Goal: Download file/media

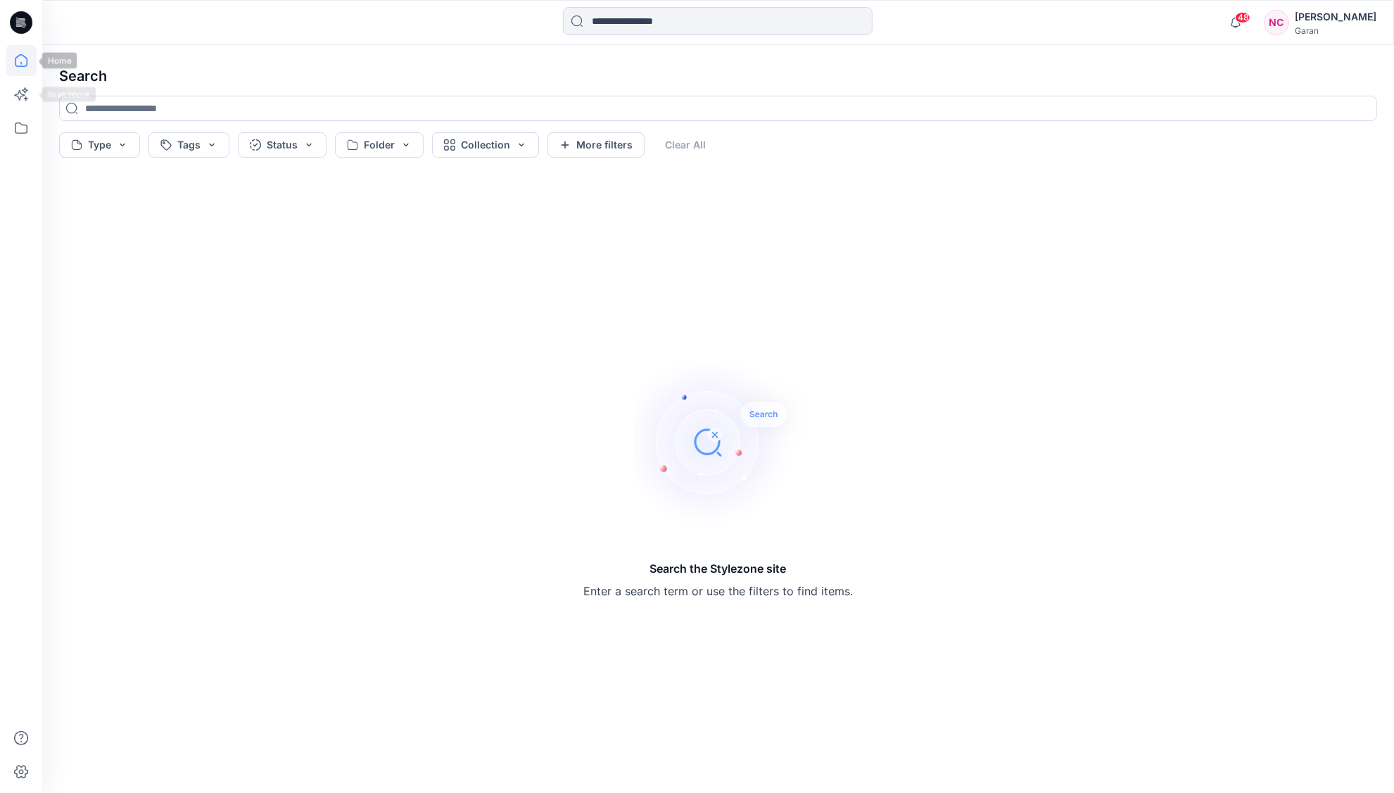
click at [31, 72] on icon at bounding box center [21, 60] width 31 height 31
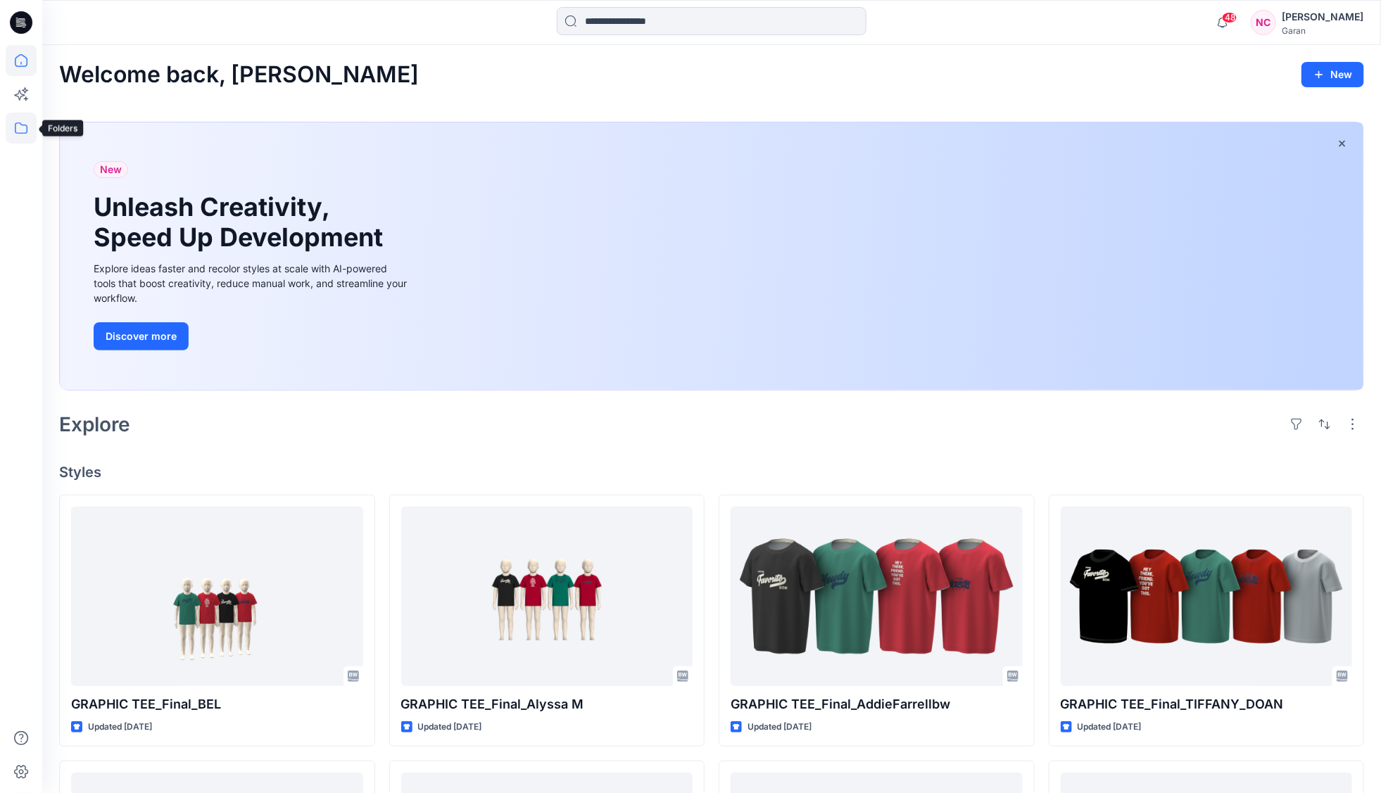
click at [16, 132] on icon at bounding box center [21, 127] width 13 height 11
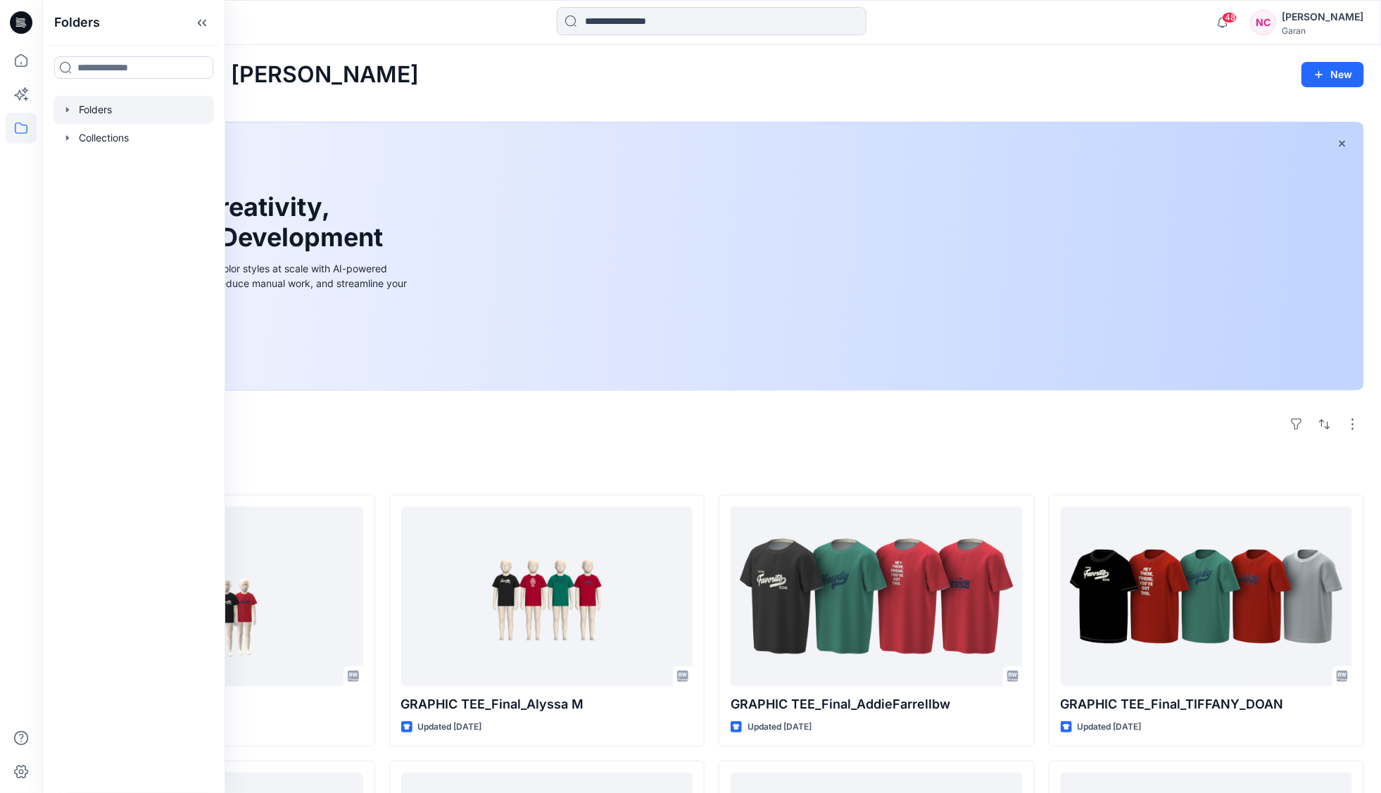
click at [124, 111] on div at bounding box center [133, 110] width 160 height 28
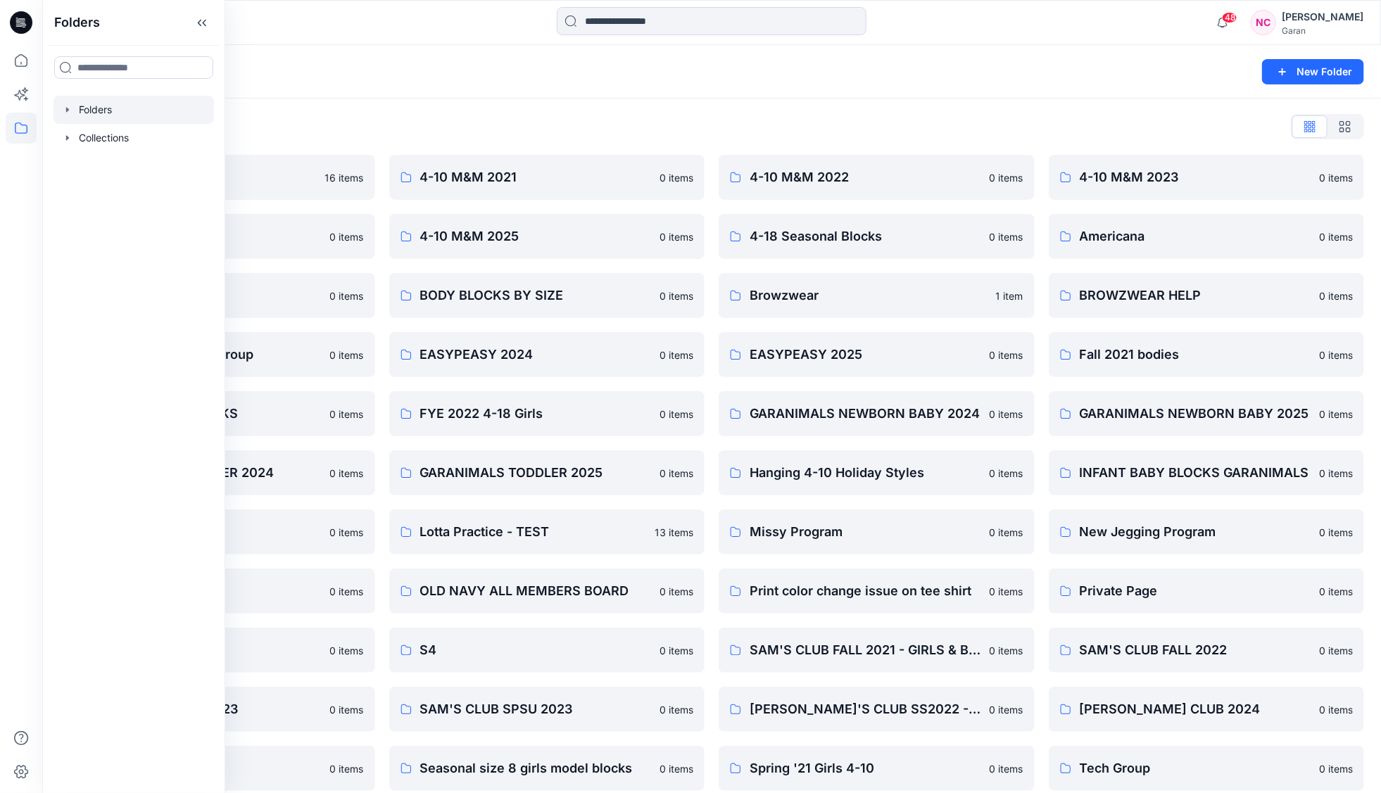
click at [1336, 16] on div "[PERSON_NAME]" at bounding box center [1322, 16] width 82 height 17
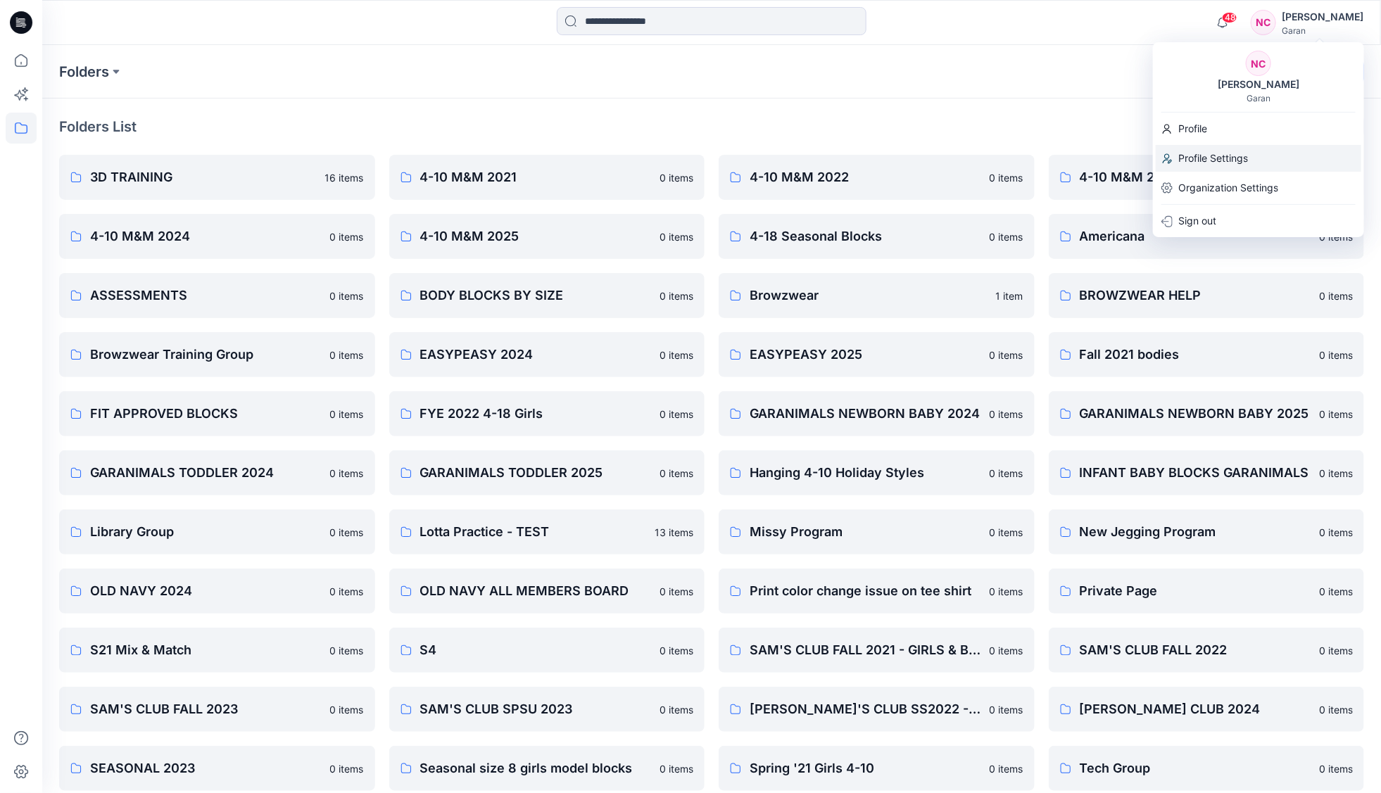
click at [1205, 158] on p "Profile Settings" at bounding box center [1213, 158] width 70 height 27
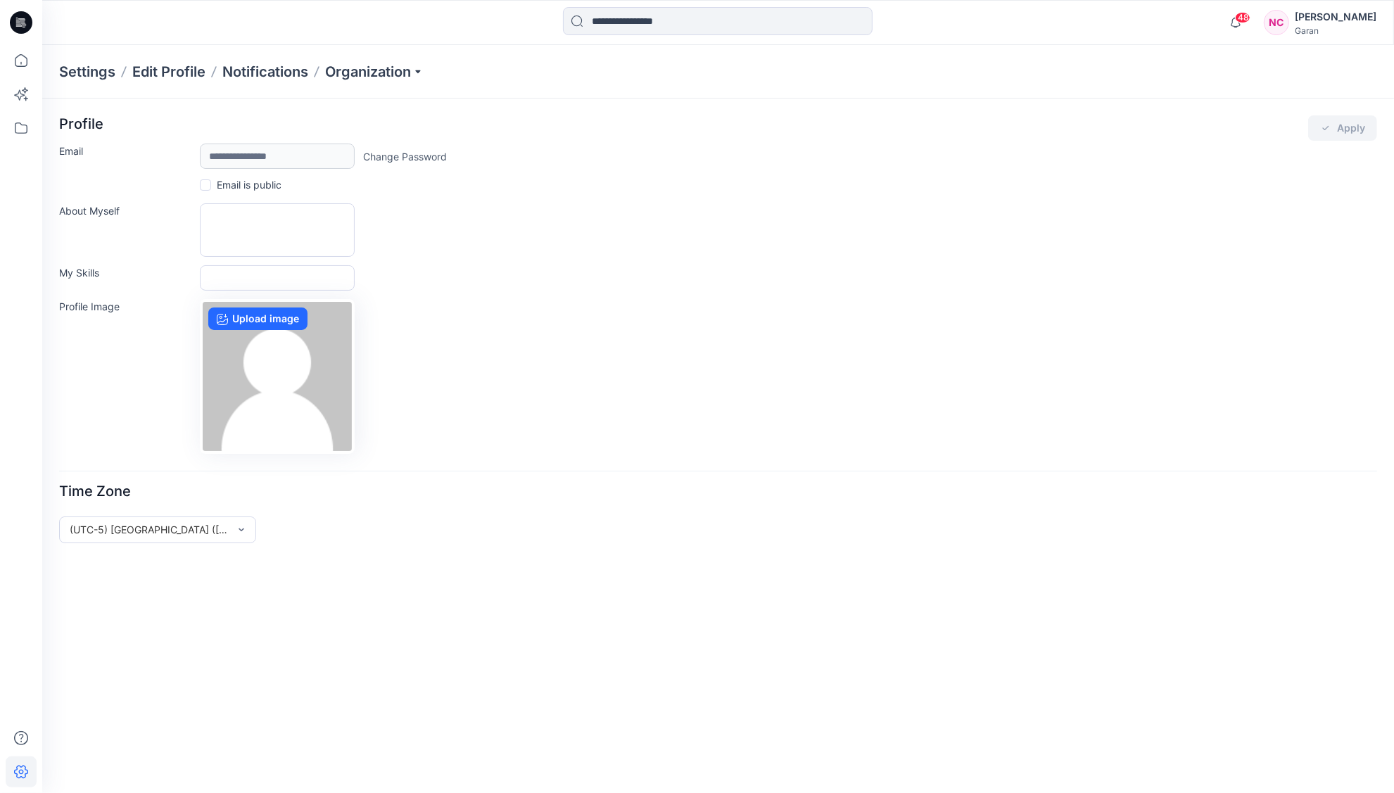
click at [1344, 13] on div "[PERSON_NAME]" at bounding box center [1336, 16] width 82 height 17
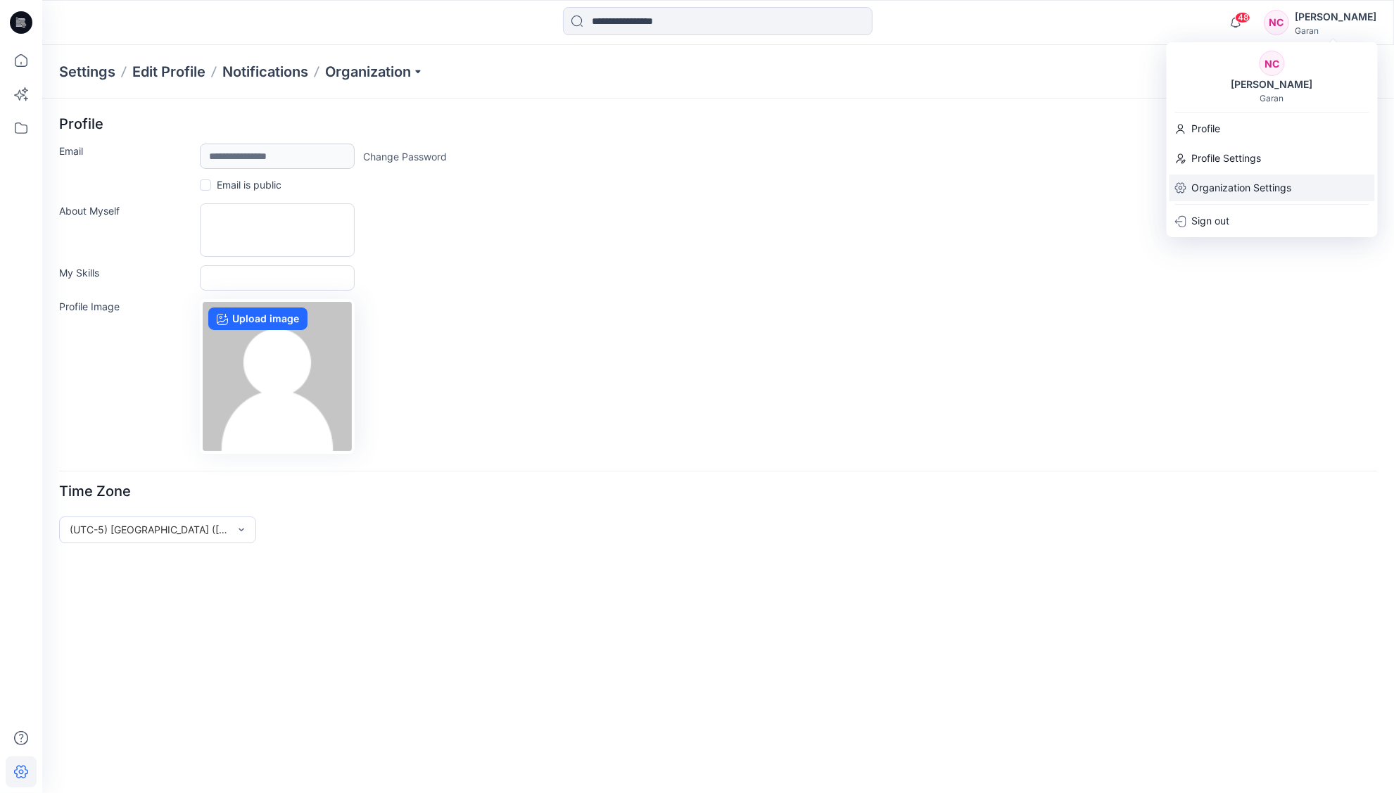
click at [1223, 183] on p "Organization Settings" at bounding box center [1242, 188] width 100 height 27
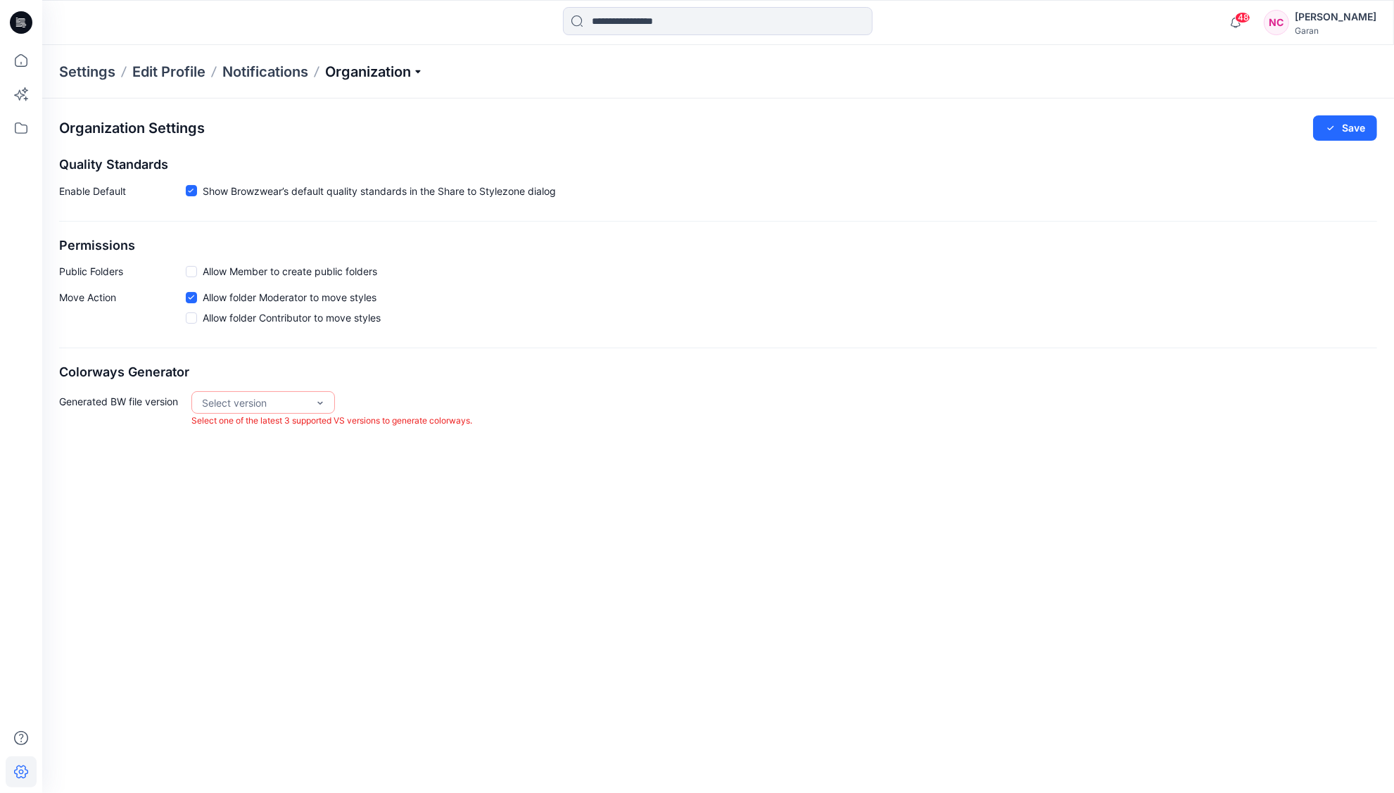
click at [415, 73] on p "Organization" at bounding box center [374, 72] width 99 height 20
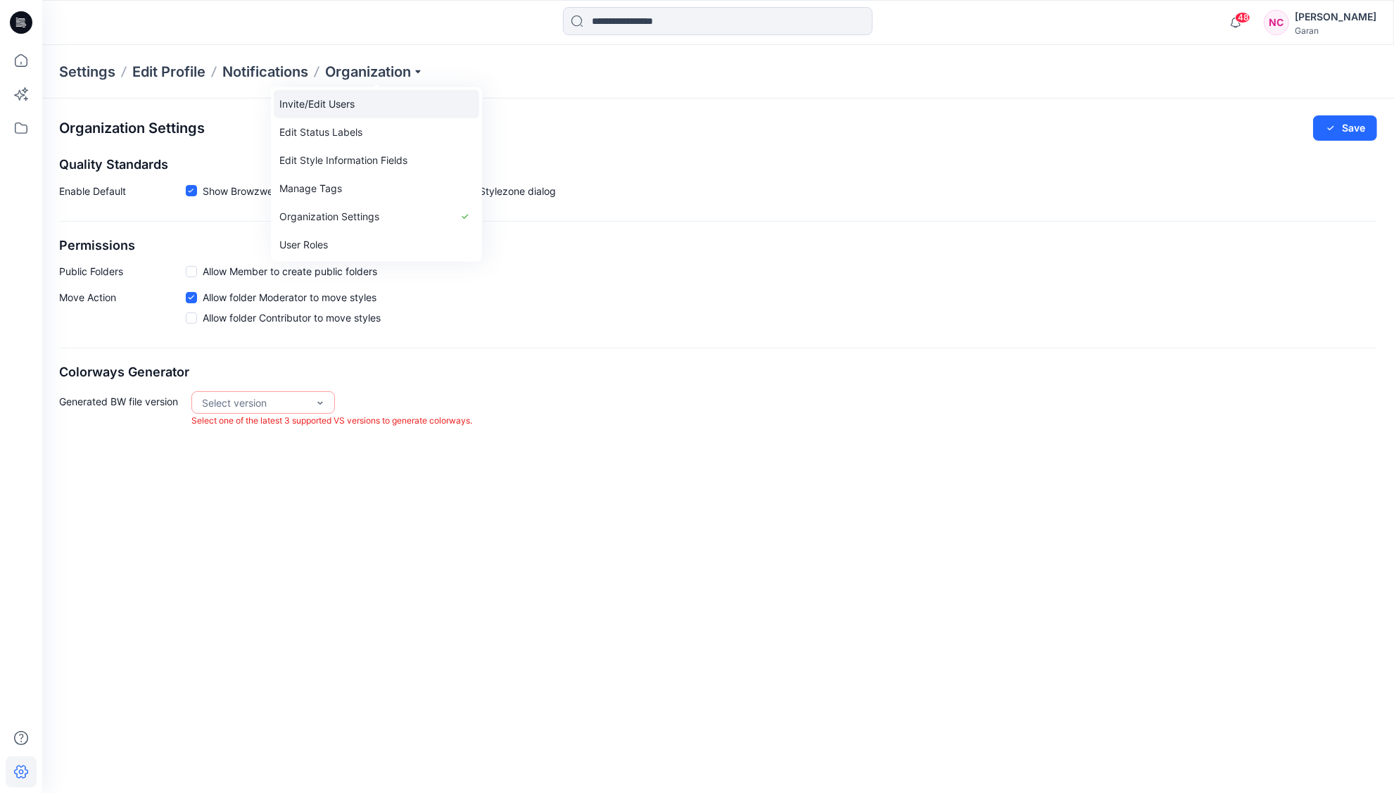
click at [349, 106] on link "Invite/Edit Users" at bounding box center [376, 104] width 205 height 28
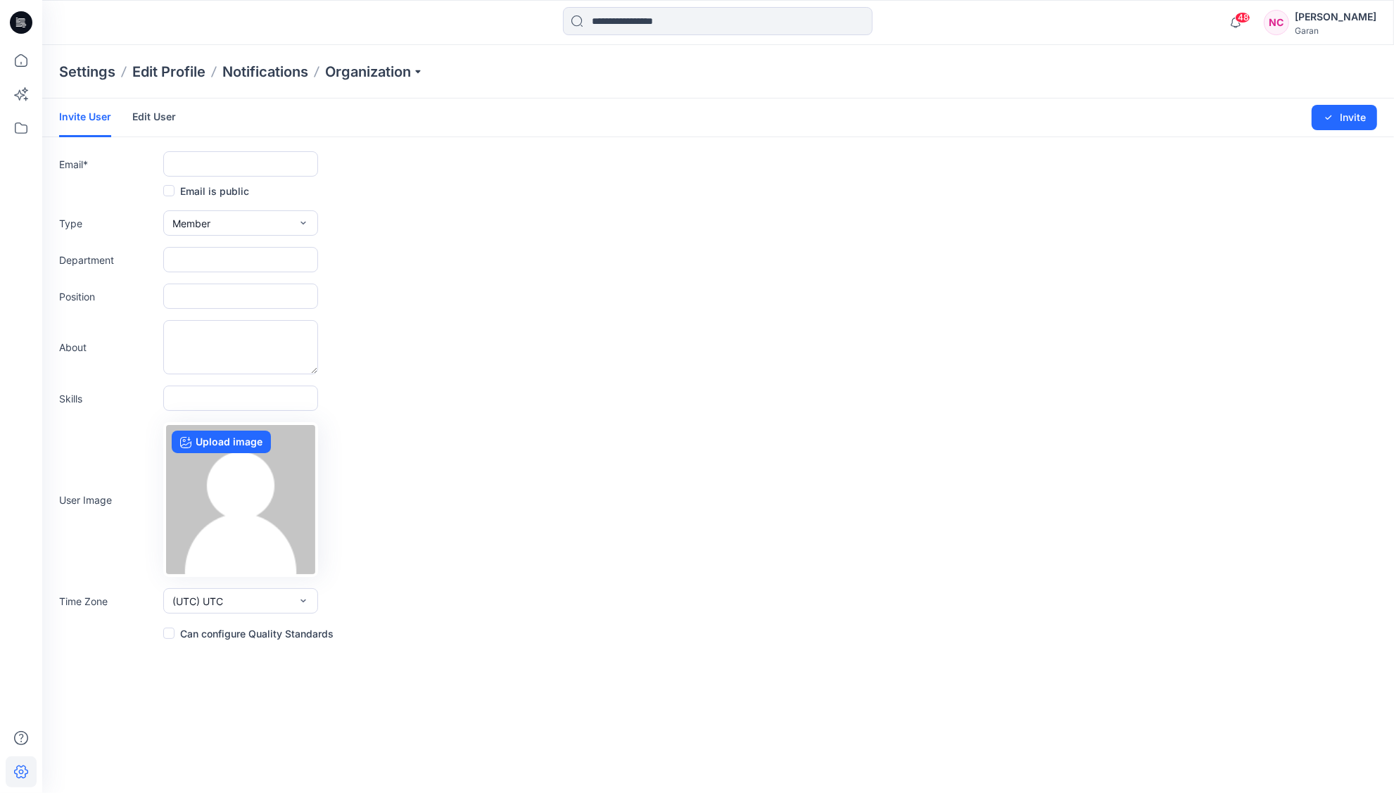
click at [154, 118] on link "Edit User" at bounding box center [154, 117] width 44 height 37
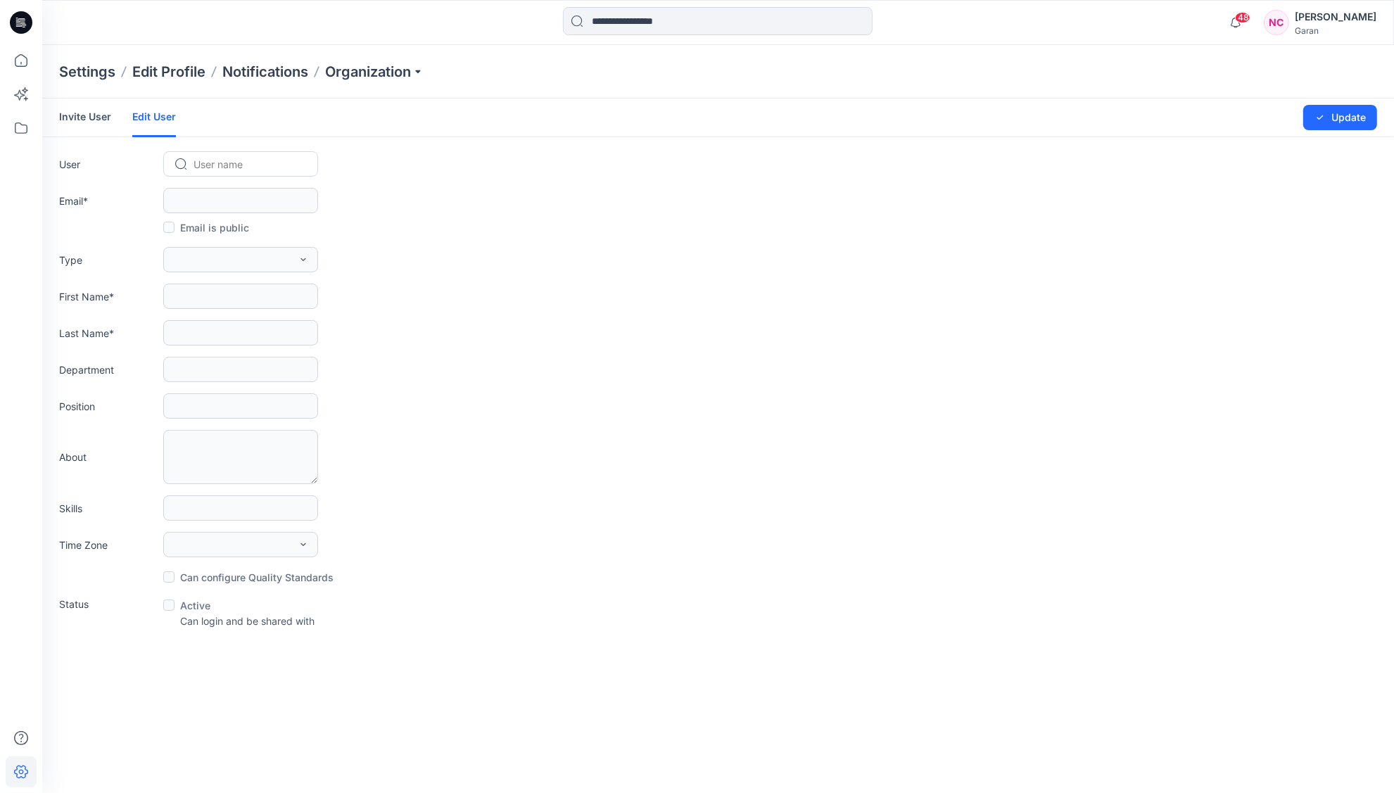
click at [217, 160] on div at bounding box center [249, 165] width 111 height 18
type input "*"
click at [213, 165] on div at bounding box center [249, 165] width 111 height 18
type input "*******"
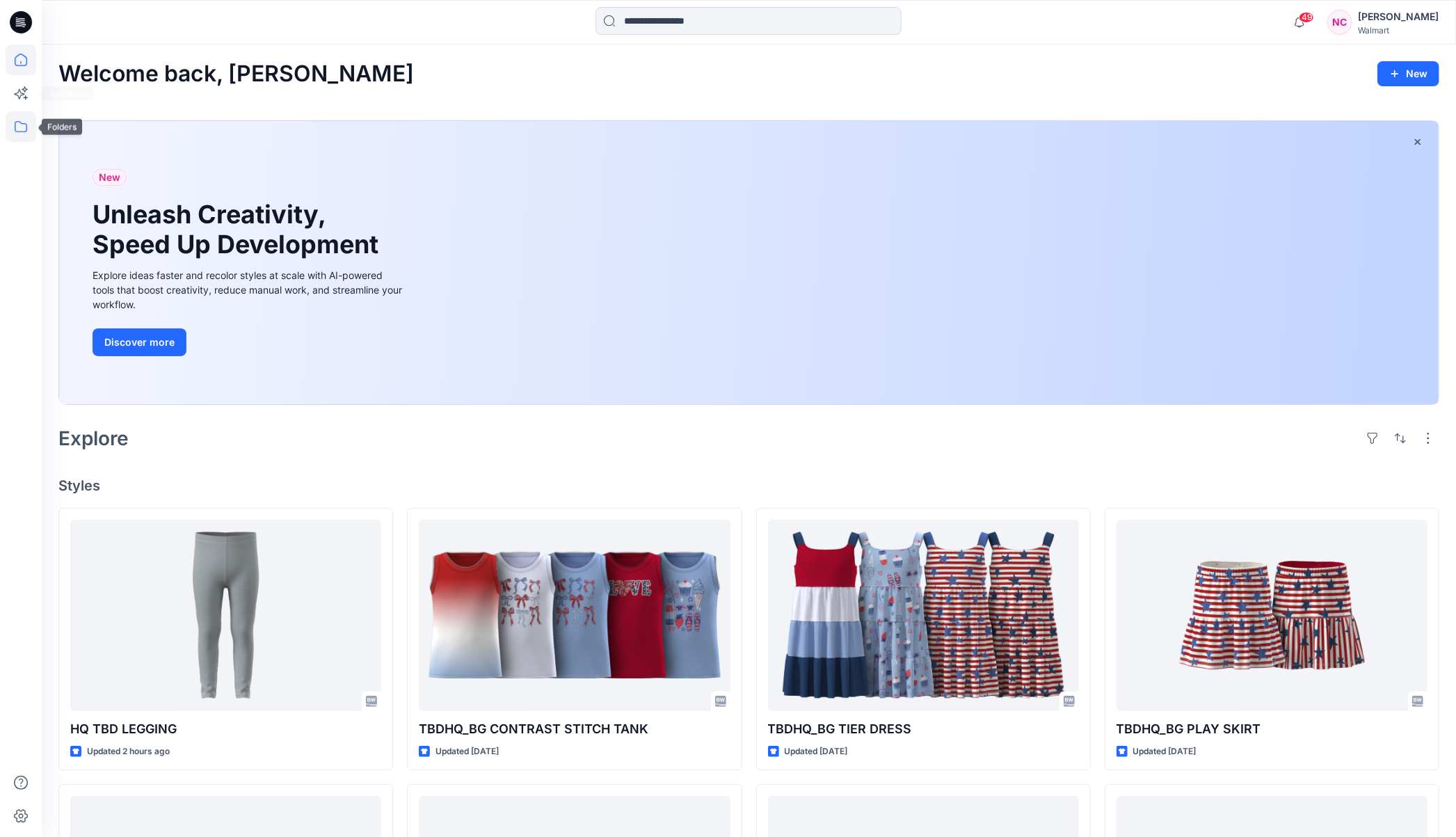
click at [25, 116] on icon at bounding box center [21, 126] width 31 height 31
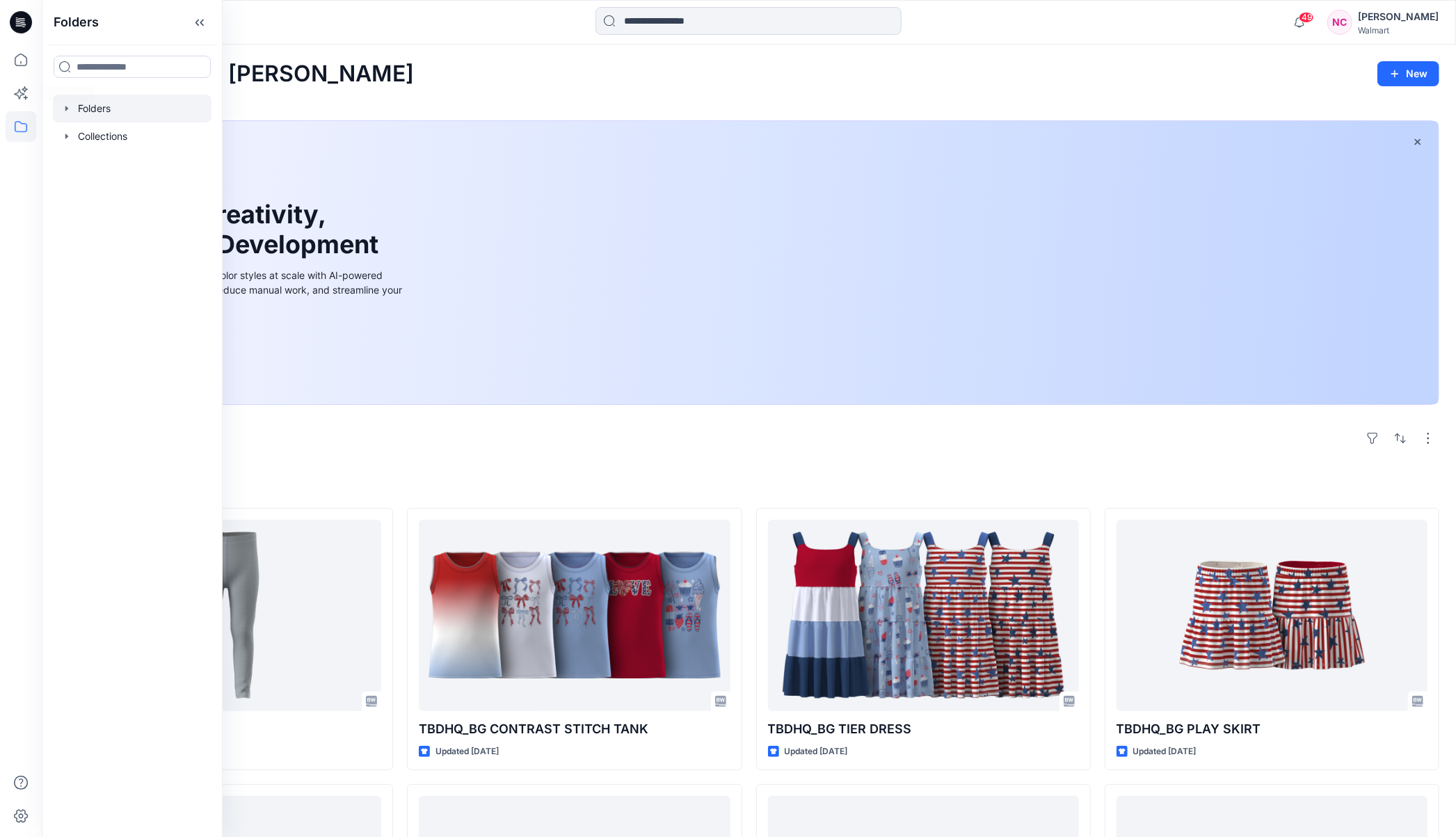
click at [90, 102] on div at bounding box center [131, 109] width 158 height 28
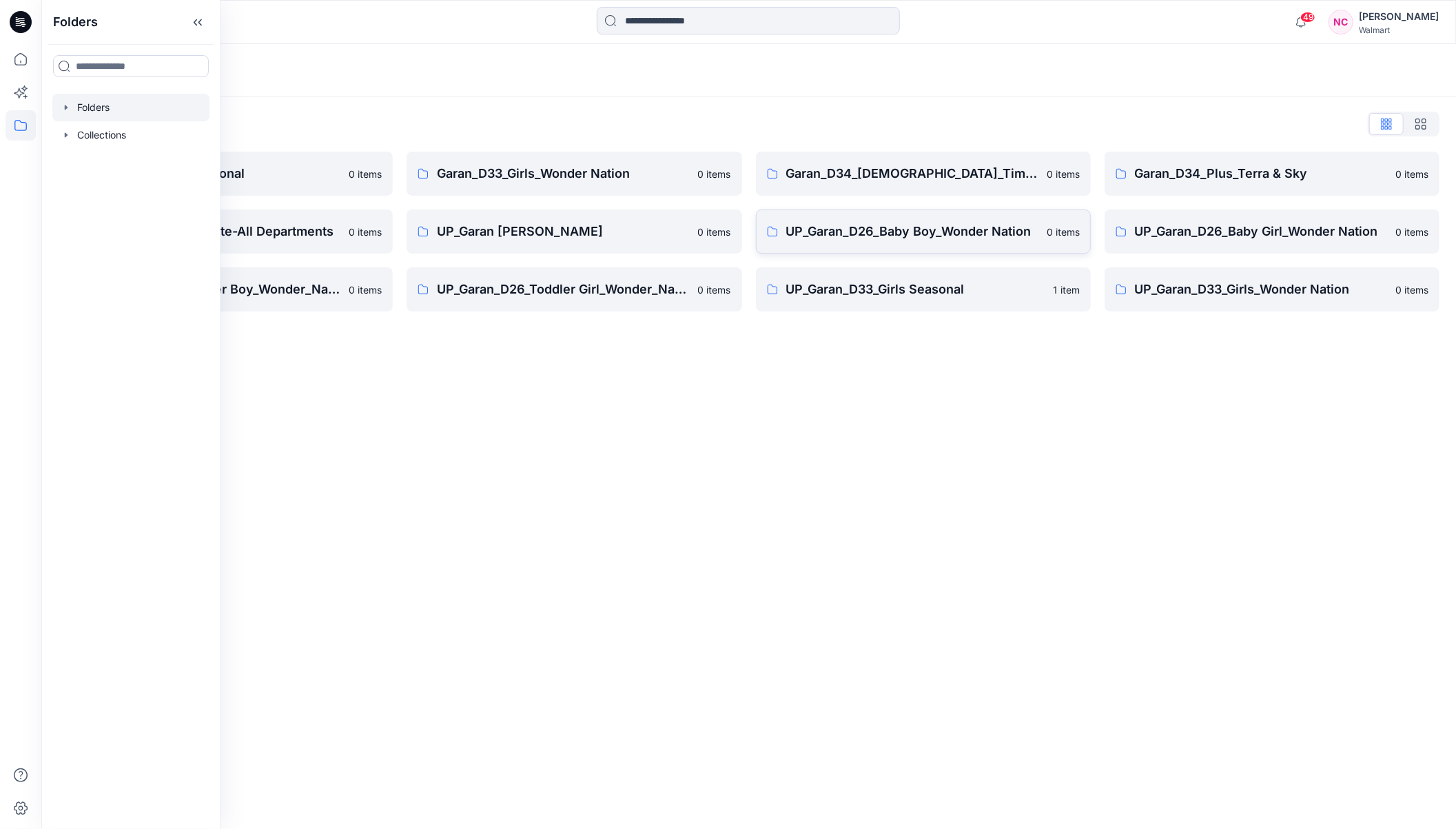
click at [855, 236] on p "UP_Garan_D26_Baby Boy_Wonder Nation" at bounding box center [913, 232] width 253 height 20
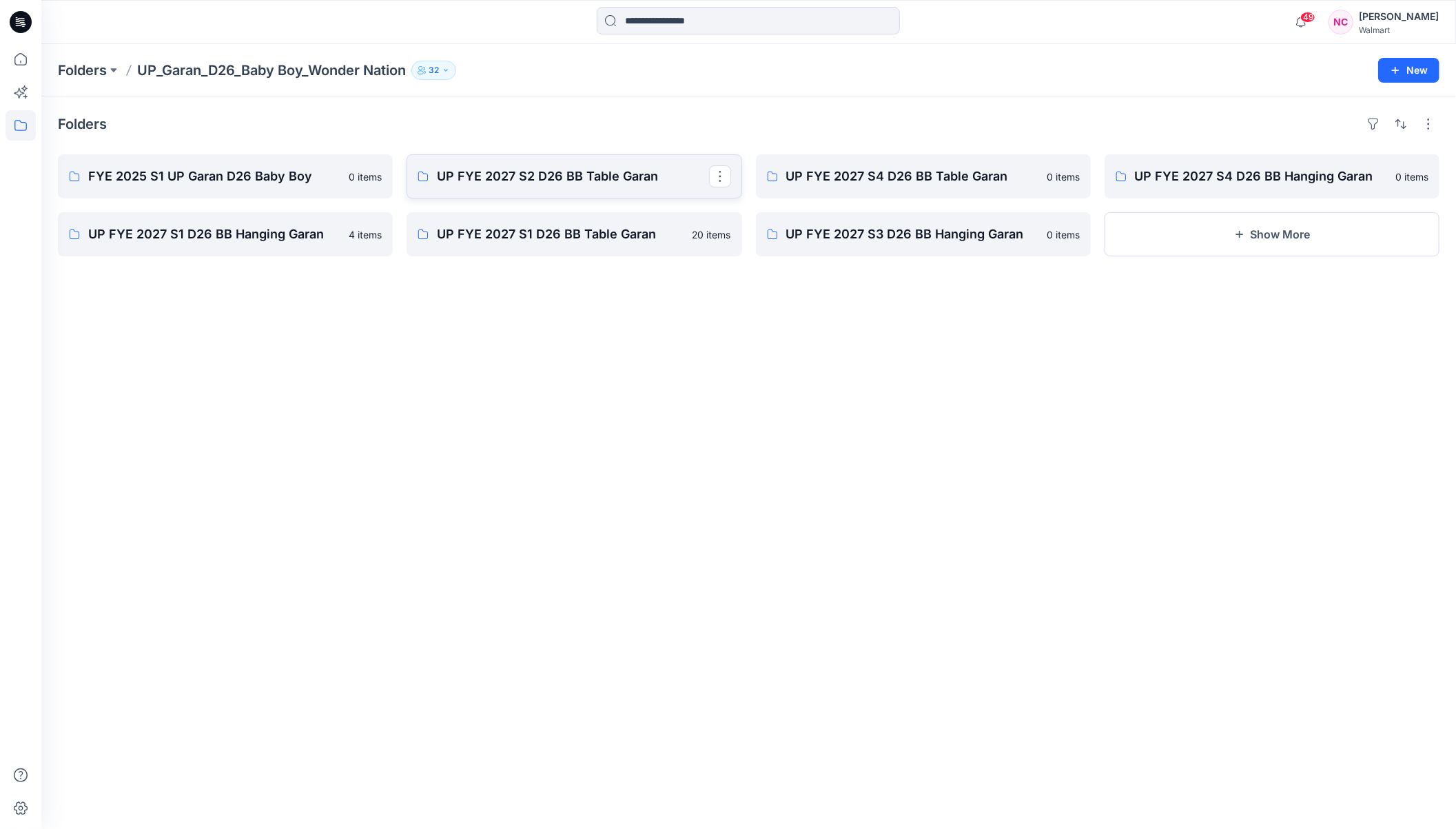
click at [606, 180] on p "UP FYE 2027 S2 D26 BB Table Garan" at bounding box center [572, 176] width 271 height 20
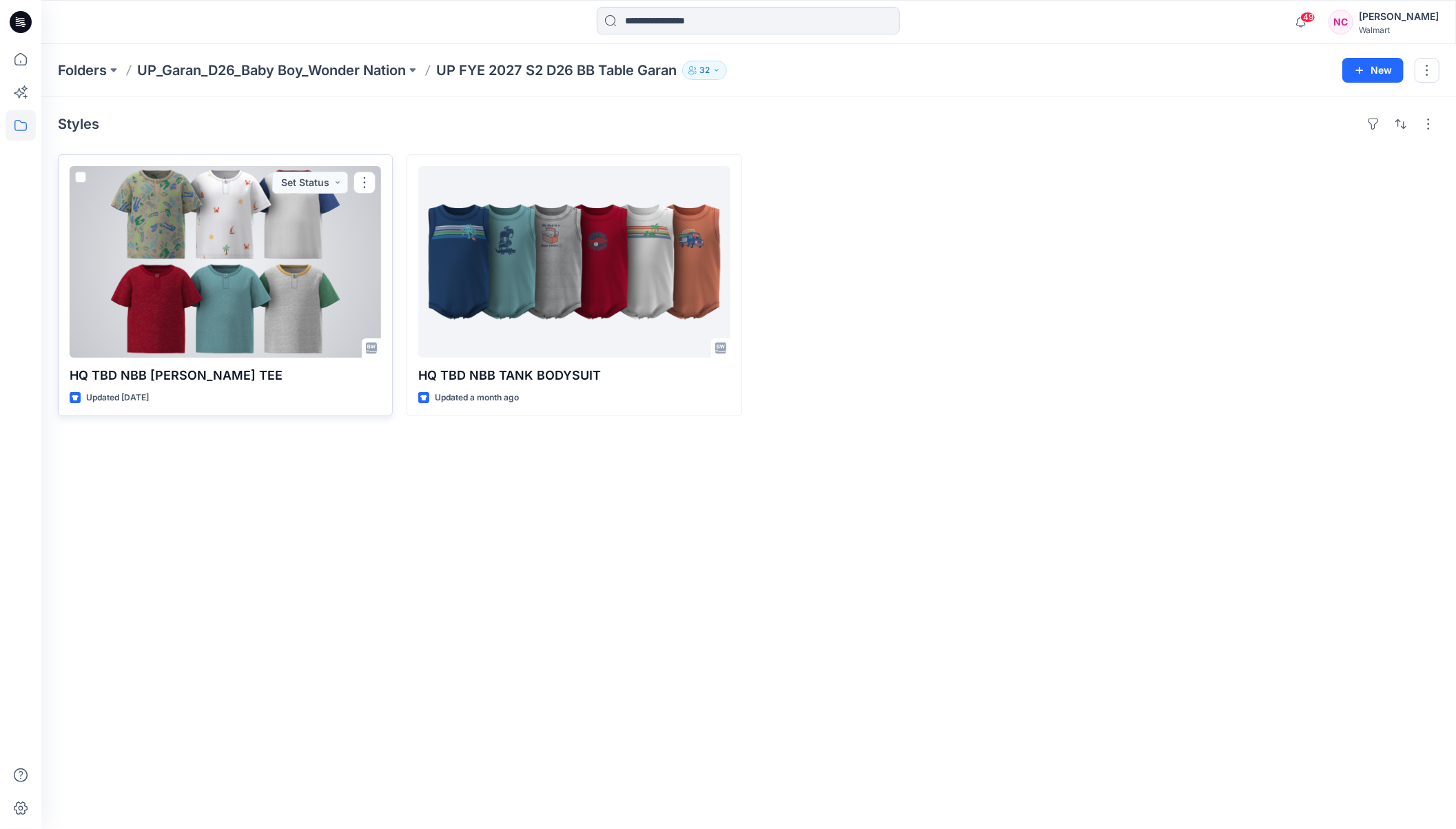
click at [253, 258] on div at bounding box center [225, 262] width 311 height 192
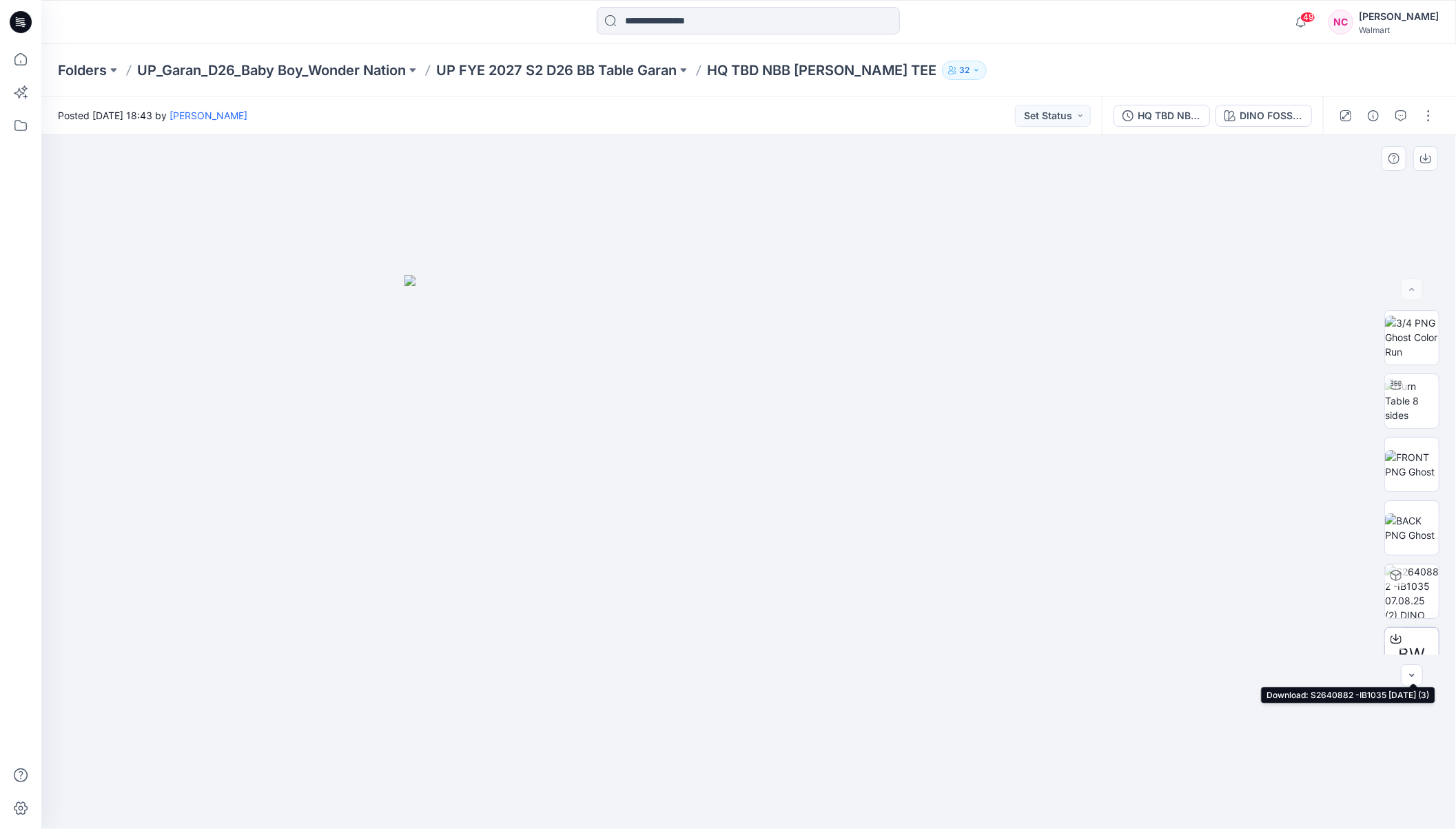
click at [1390, 633] on icon at bounding box center [1395, 638] width 11 height 11
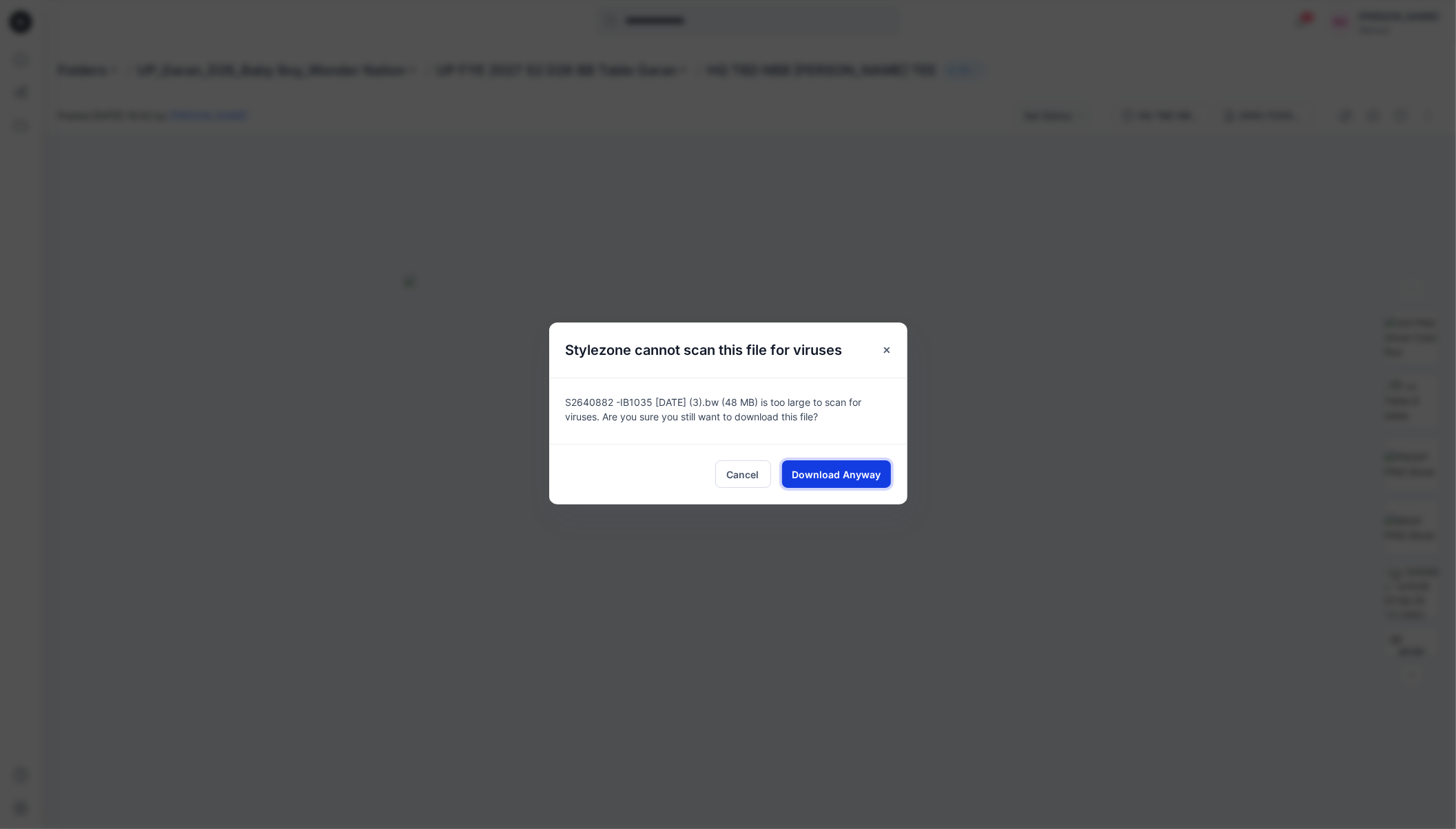
click at [852, 472] on span "Download Anyway" at bounding box center [836, 474] width 89 height 15
